Goal: Book appointment/travel/reservation

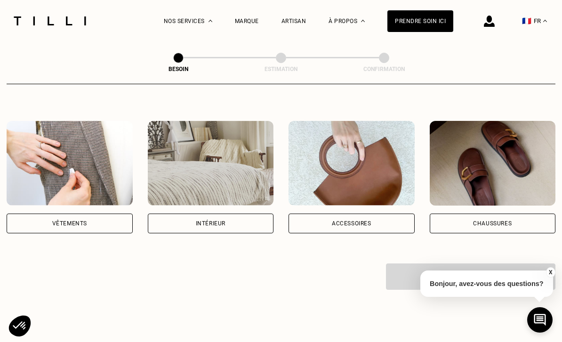
scroll to position [139, 0]
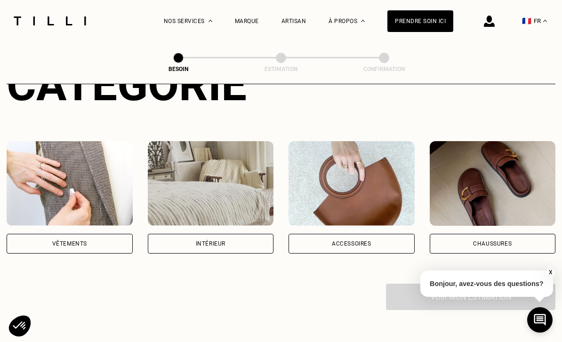
click at [77, 241] on div "Vêtements" at bounding box center [69, 244] width 35 height 6
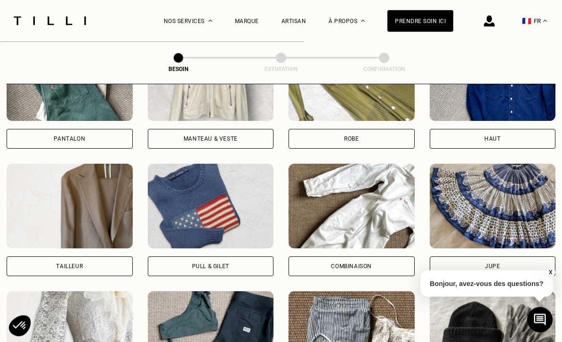
click at [210, 264] on div "Pull & gilet" at bounding box center [210, 267] width 37 height 6
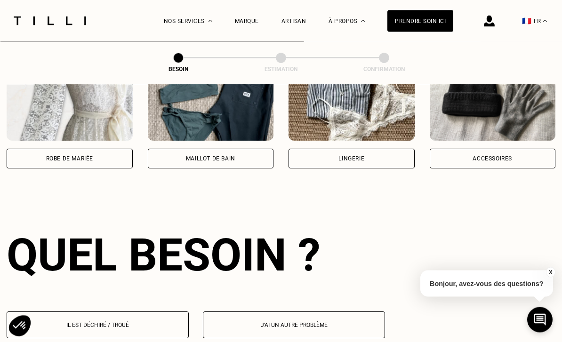
scroll to position [819, 0]
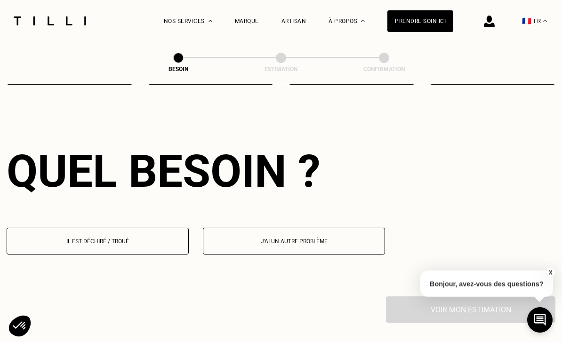
click at [159, 238] on p "Il est déchiré / troué" at bounding box center [98, 241] width 172 height 7
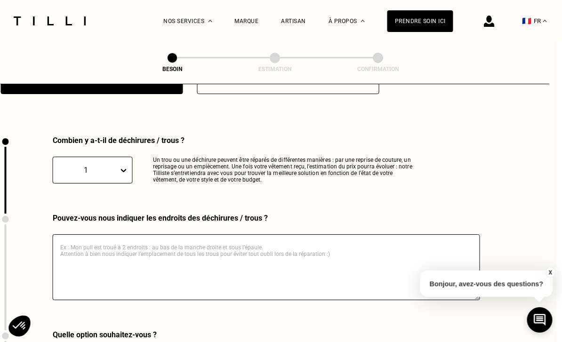
scroll to position [1002, 7]
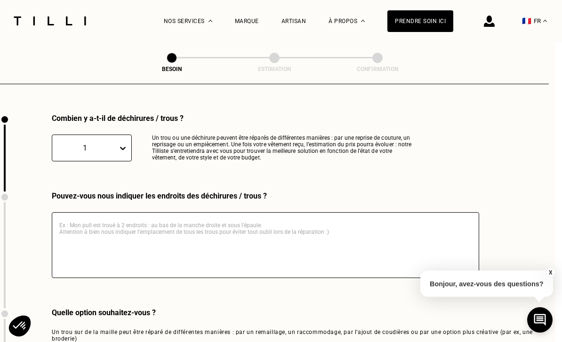
click at [216, 221] on textarea at bounding box center [266, 245] width 428 height 66
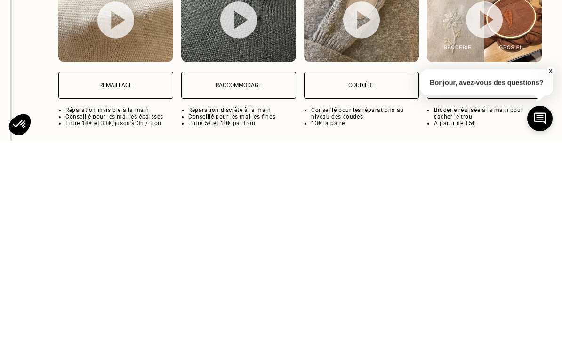
scroll to position [1184, 0]
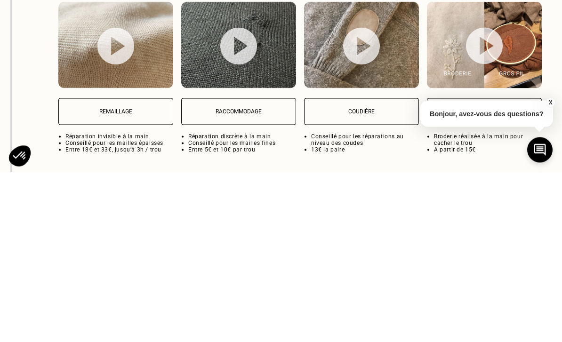
click at [555, 267] on button "X" at bounding box center [550, 272] width 9 height 10
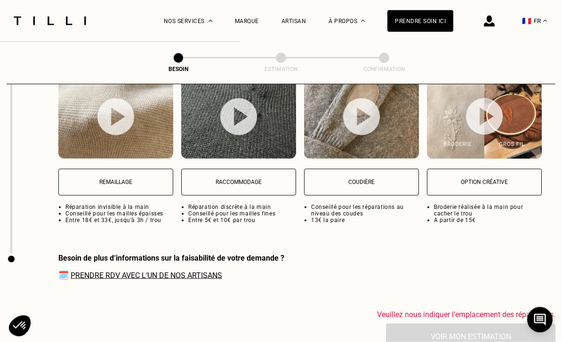
scroll to position [1284, 0]
click at [209, 271] on link "Prendre RDV avec l‘un de nos artisans" at bounding box center [147, 275] width 152 height 9
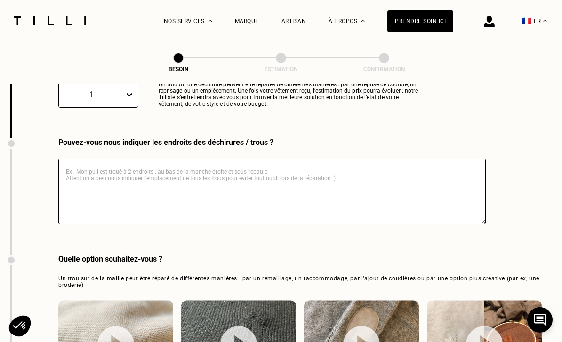
click at [310, 162] on textarea at bounding box center [272, 192] width 428 height 66
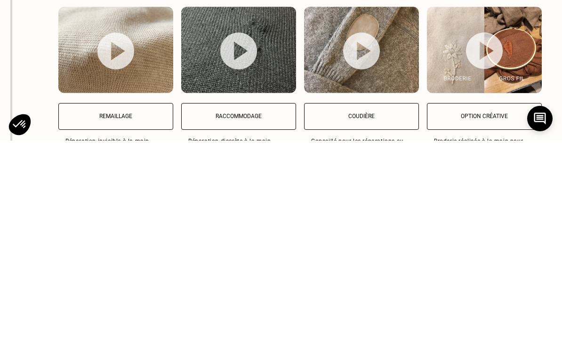
type textarea "Gilet en cachemire noir, trou au niveau de l’encolure"
click at [104, 305] on button "Remaillage" at bounding box center [115, 318] width 115 height 27
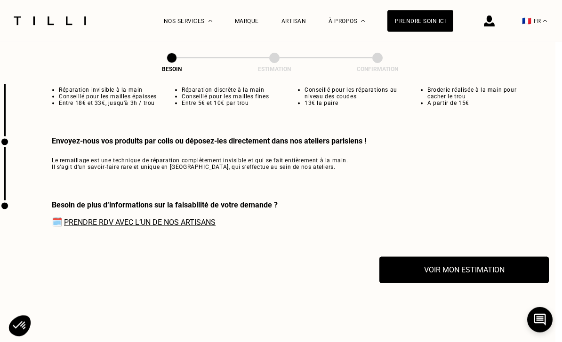
scroll to position [1401, 7]
click at [467, 270] on button "Voir mon estimation" at bounding box center [465, 270] width 170 height 26
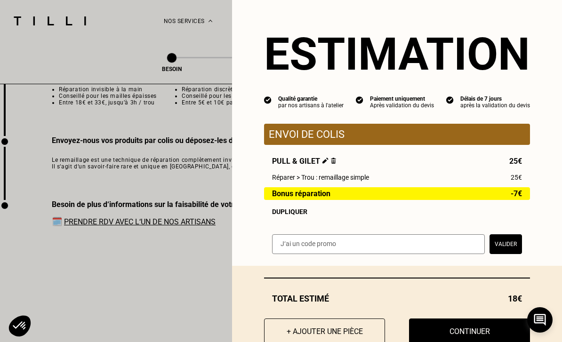
scroll to position [2, 0]
click at [436, 334] on button "Continuer" at bounding box center [469, 332] width 121 height 26
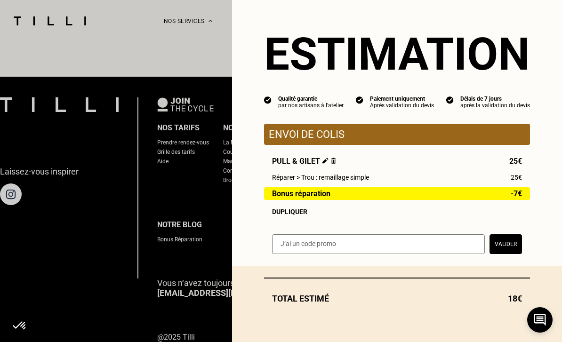
scroll to position [0, 0]
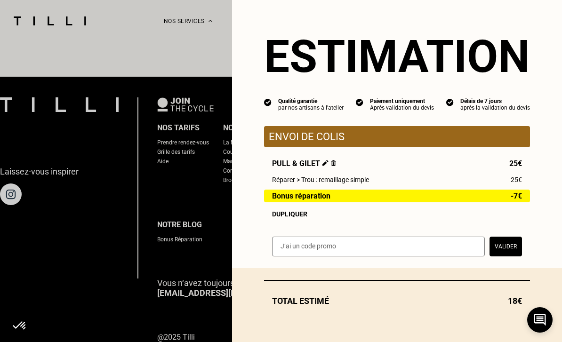
select select "FR"
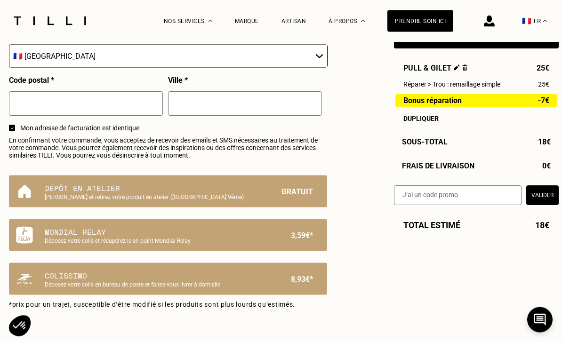
scroll to position [531, 0]
click at [137, 194] on p "Dépôt en atelier" at bounding box center [152, 187] width 215 height 11
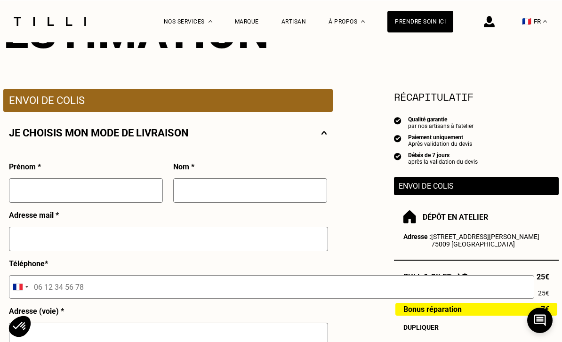
click at [89, 196] on input "text" at bounding box center [86, 190] width 154 height 24
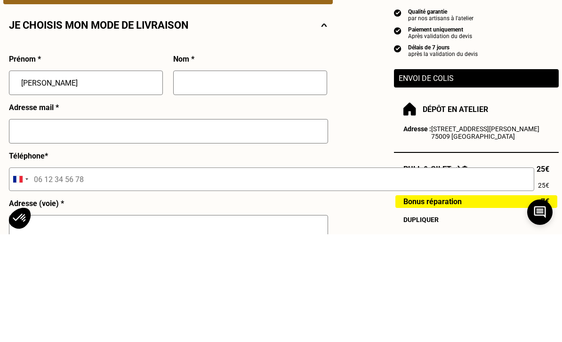
type input "[PERSON_NAME]"
click at [234, 178] on input "text" at bounding box center [250, 190] width 154 height 24
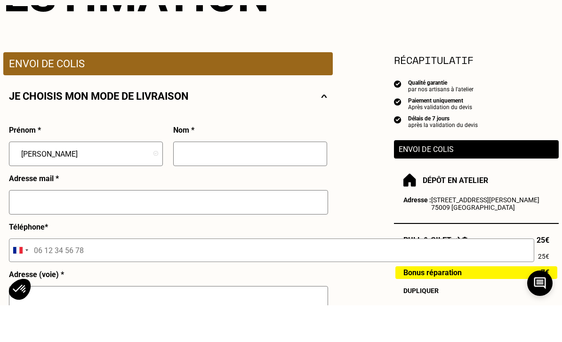
scroll to position [0, 0]
